Goal: Task Accomplishment & Management: Complete application form

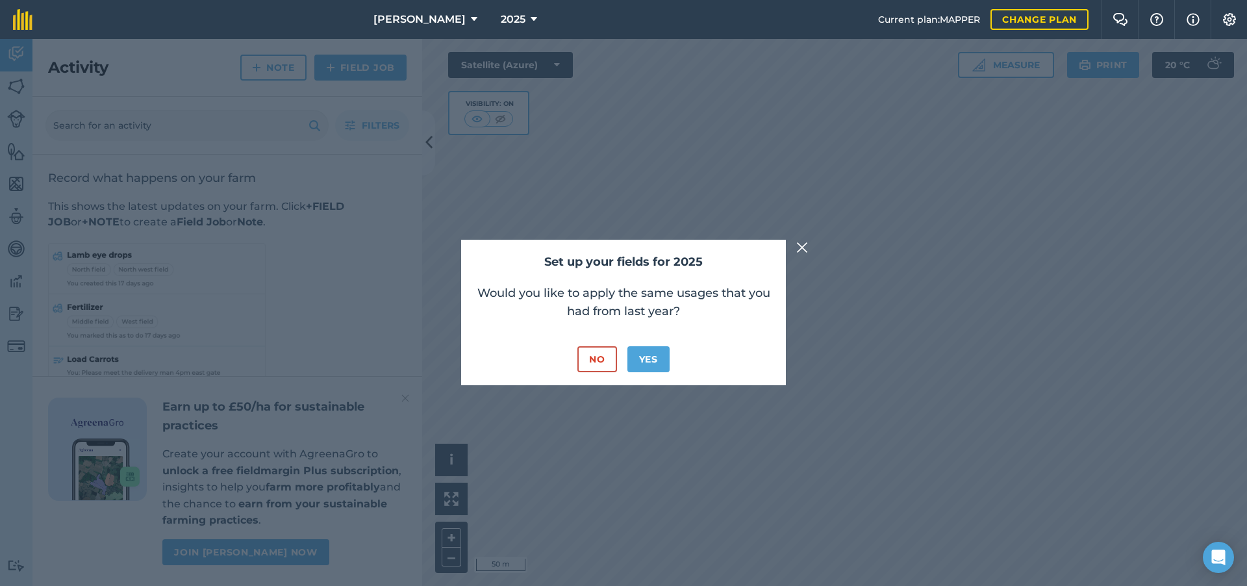
click at [606, 355] on button "No" at bounding box center [596, 359] width 39 height 26
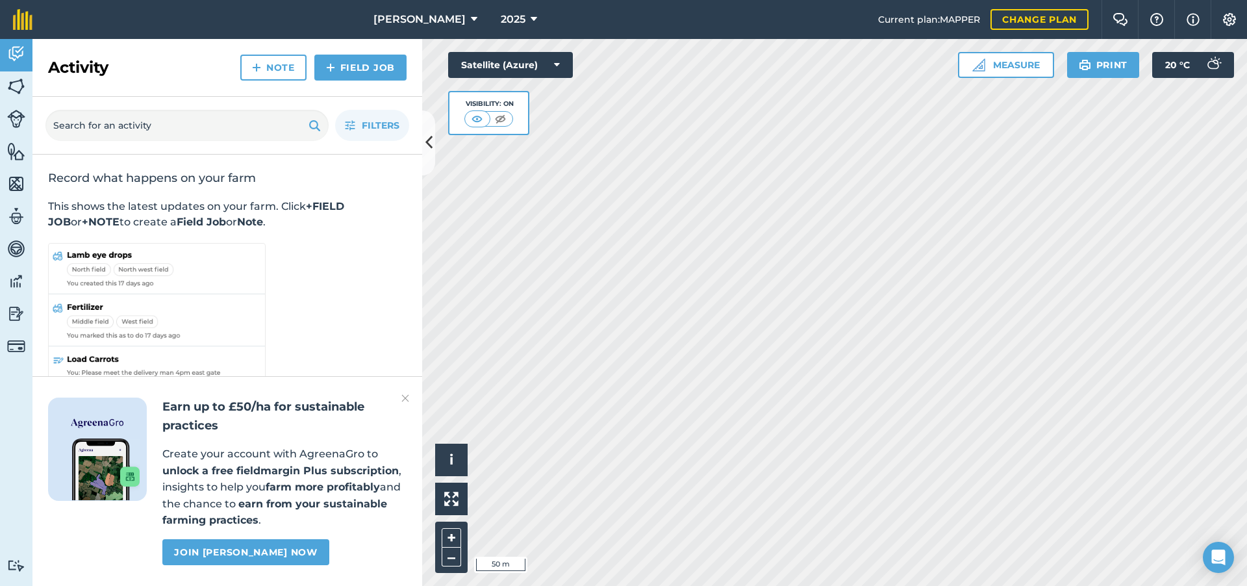
click at [438, 25] on button "[PERSON_NAME]" at bounding box center [425, 19] width 114 height 39
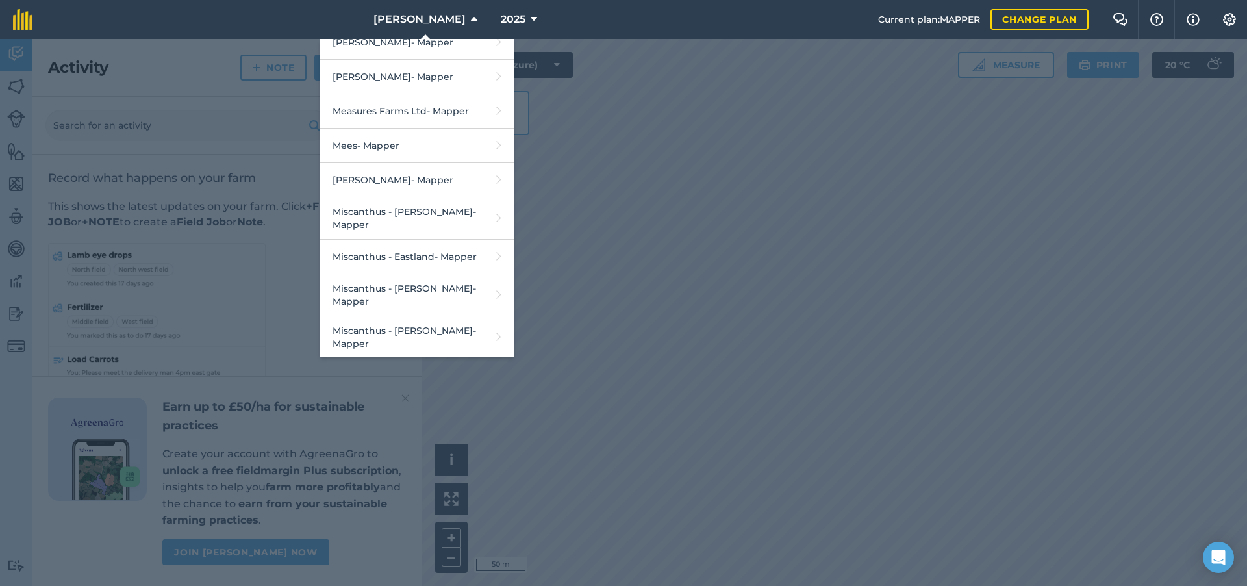
scroll to position [1078, 0]
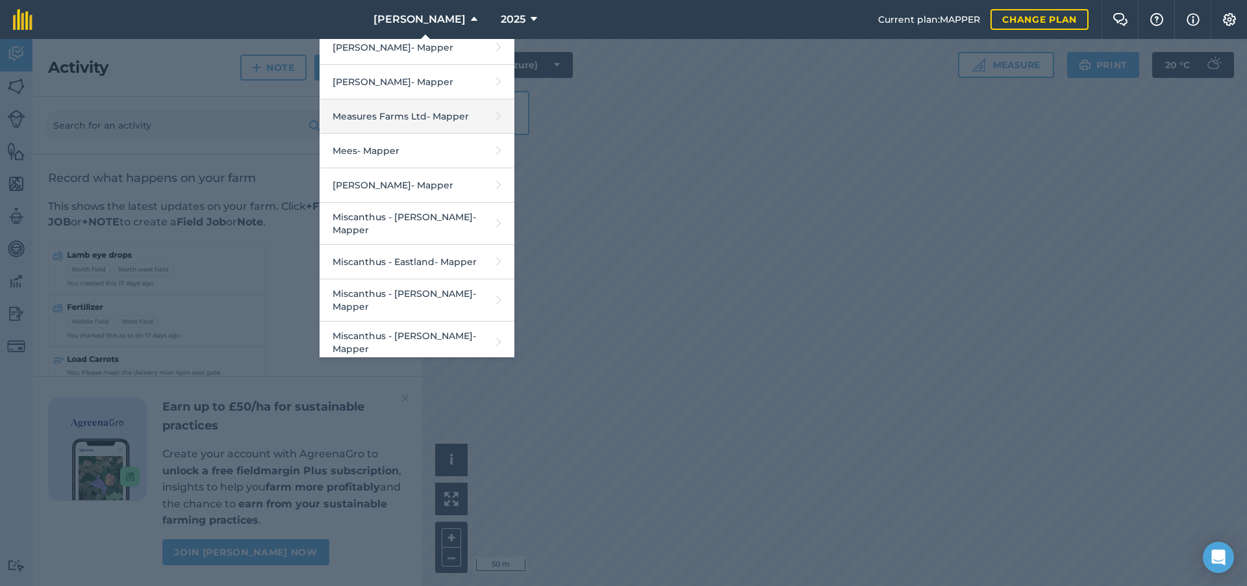
click at [436, 127] on link "Measures Farms Ltd - Mapper" at bounding box center [416, 116] width 195 height 34
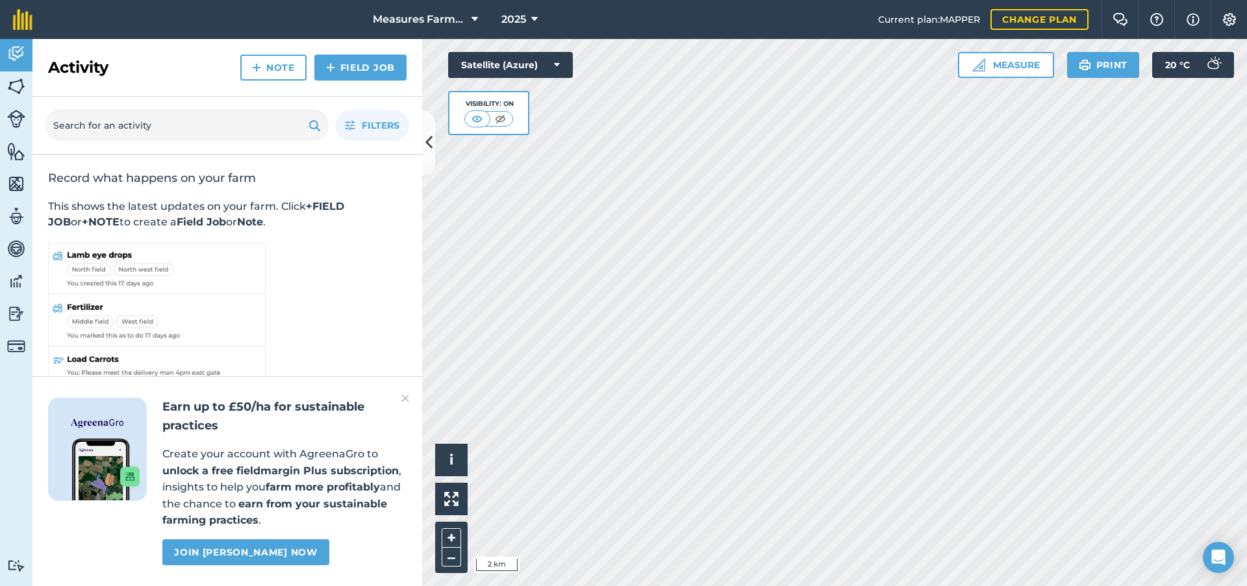
click at [14, 74] on link "Fields" at bounding box center [16, 87] width 32 height 32
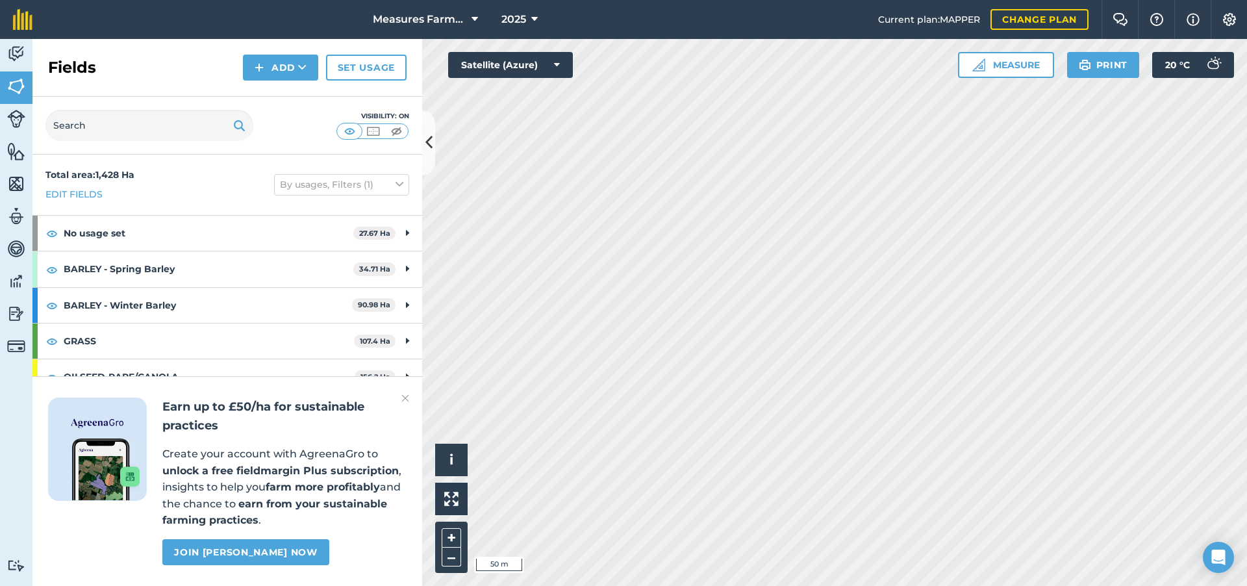
click at [266, 68] on button "Add" at bounding box center [280, 68] width 75 height 26
click at [290, 99] on link "Draw" at bounding box center [280, 96] width 71 height 29
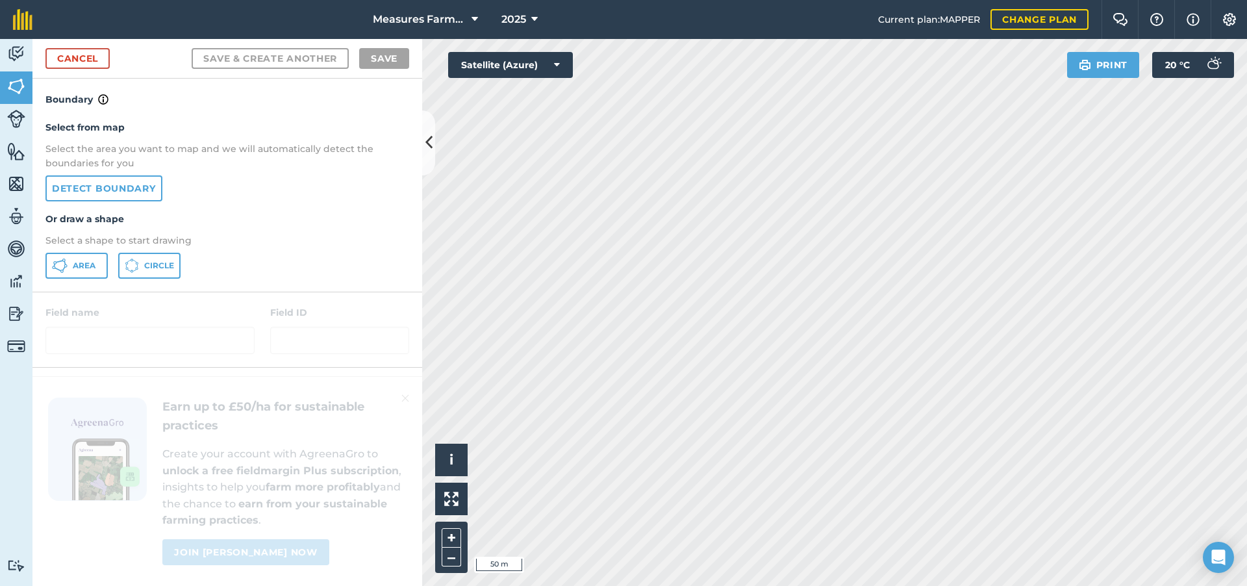
click at [84, 258] on button "Area" at bounding box center [76, 266] width 62 height 26
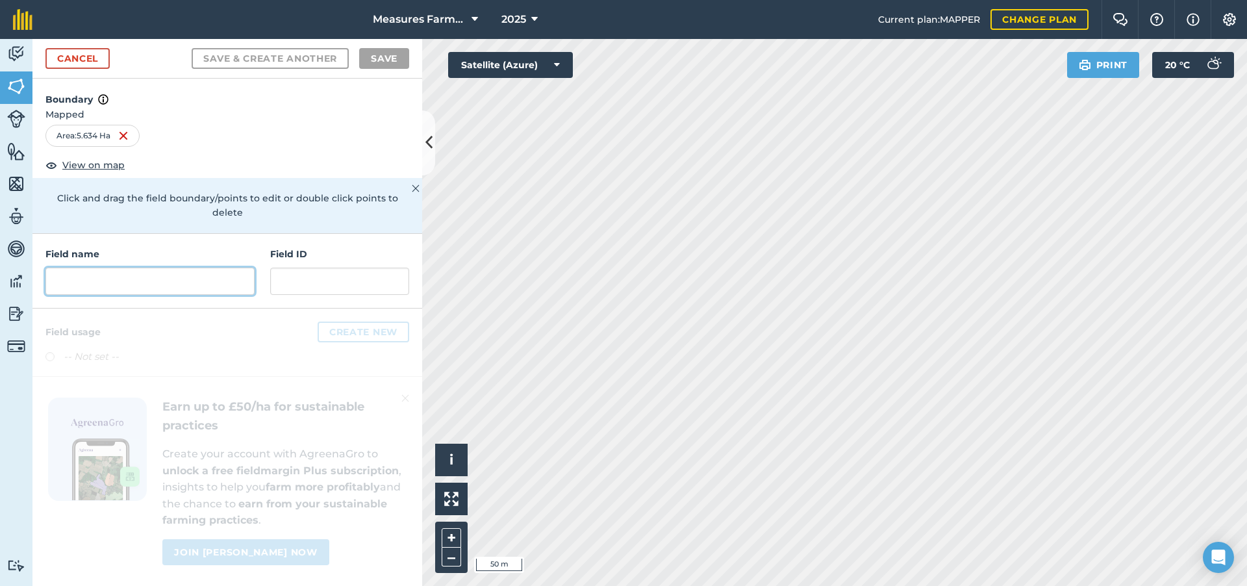
click at [190, 268] on input "text" at bounding box center [149, 281] width 209 height 27
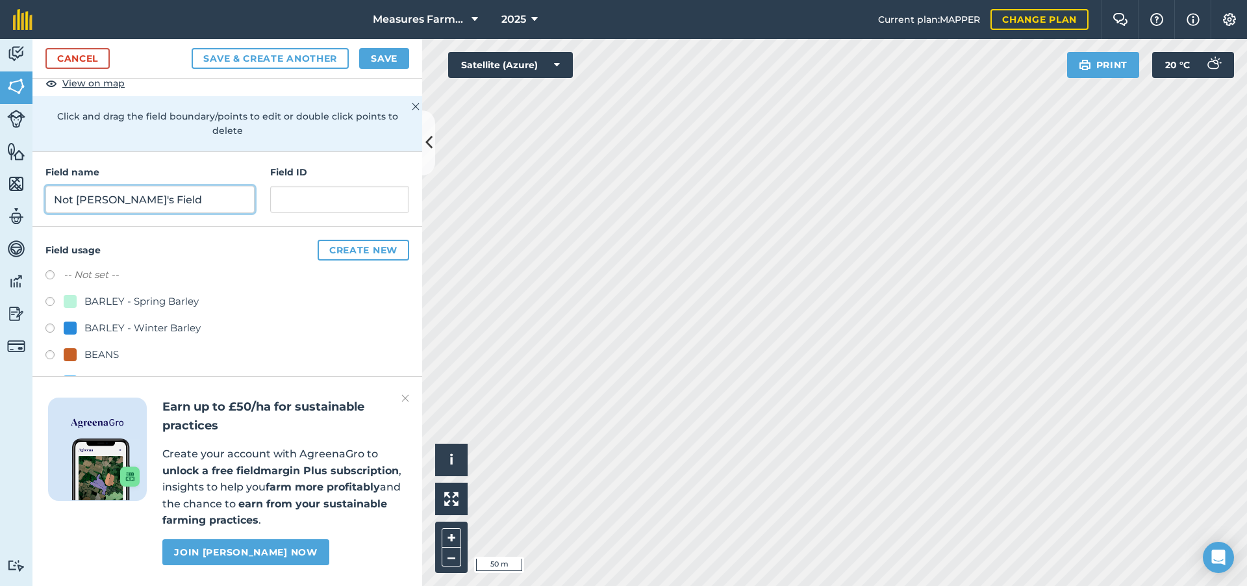
scroll to position [81, 0]
type input "Not [PERSON_NAME]'s Field"
click at [405, 401] on img at bounding box center [405, 398] width 8 height 16
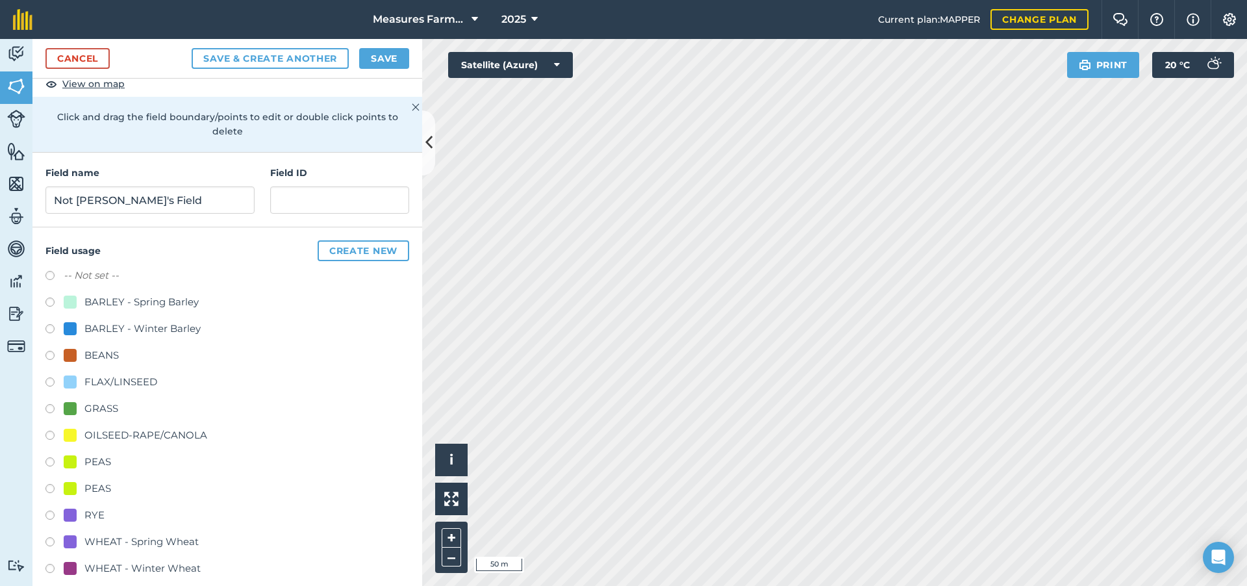
scroll to position [79, 0]
click at [53, 406] on label at bounding box center [54, 412] width 18 height 13
radio input "true"
click at [392, 51] on button "Save" at bounding box center [384, 58] width 50 height 21
